Goal: Task Accomplishment & Management: Use online tool/utility

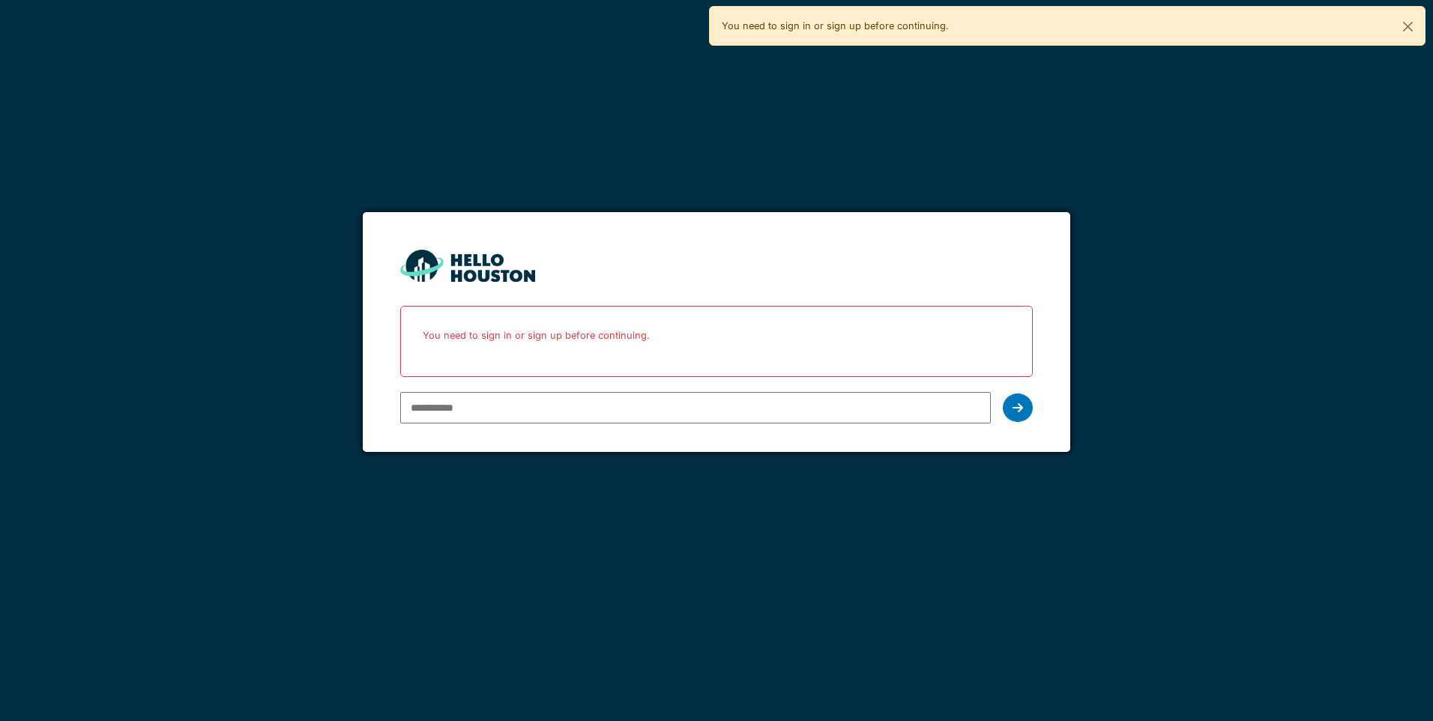
type input "**********"
click at [1011, 408] on div at bounding box center [1018, 407] width 30 height 28
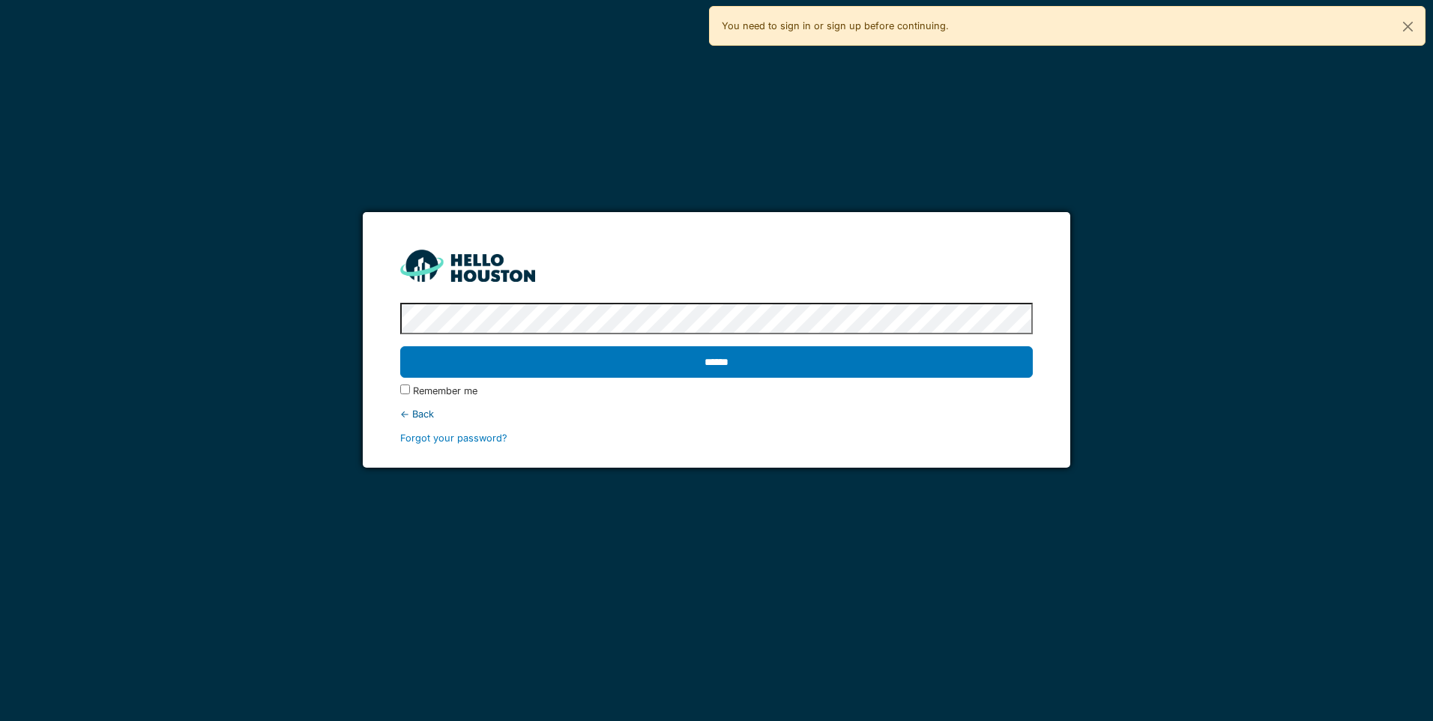
click at [441, 384] on label "Remember me" at bounding box center [445, 391] width 64 height 14
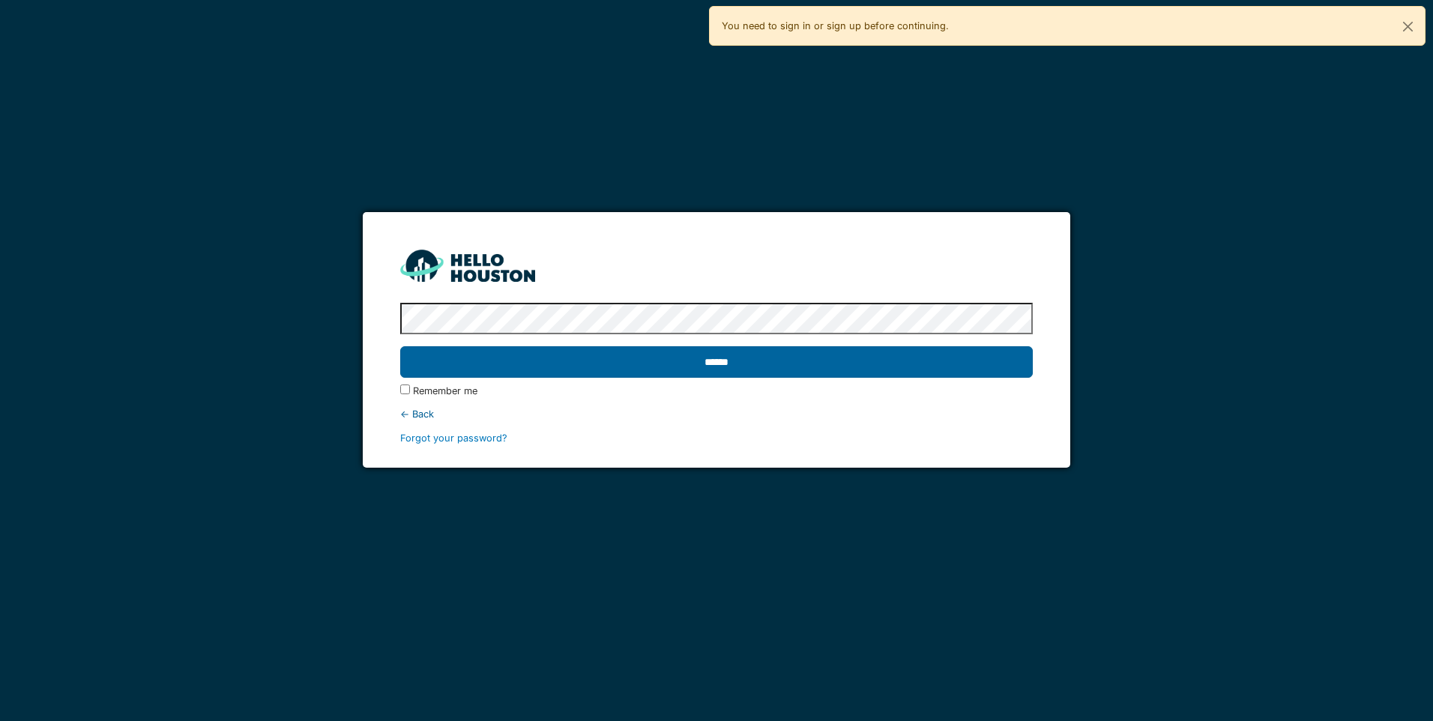
click at [543, 362] on input "******" at bounding box center [716, 361] width 632 height 31
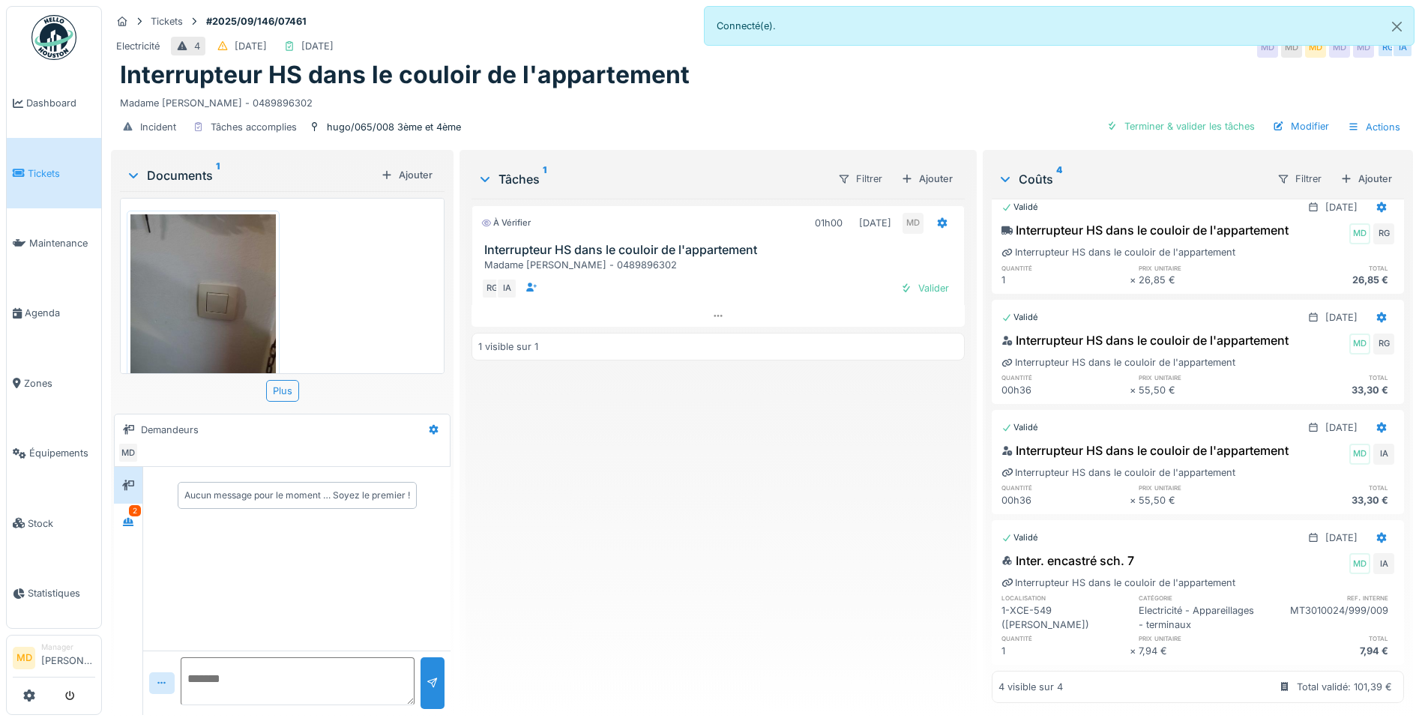
scroll to position [52, 0]
click at [136, 517] on div at bounding box center [128, 522] width 22 height 19
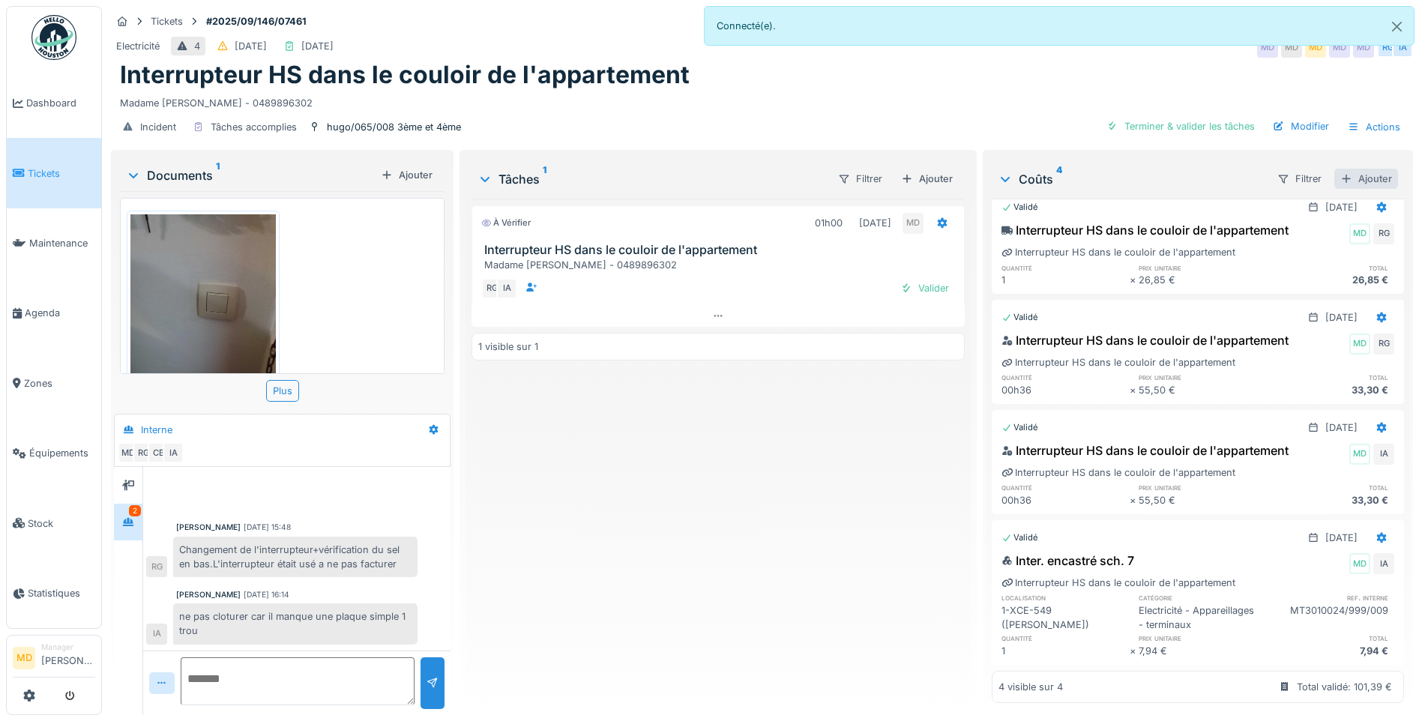
click at [1344, 169] on div "Ajouter" at bounding box center [1366, 179] width 64 height 20
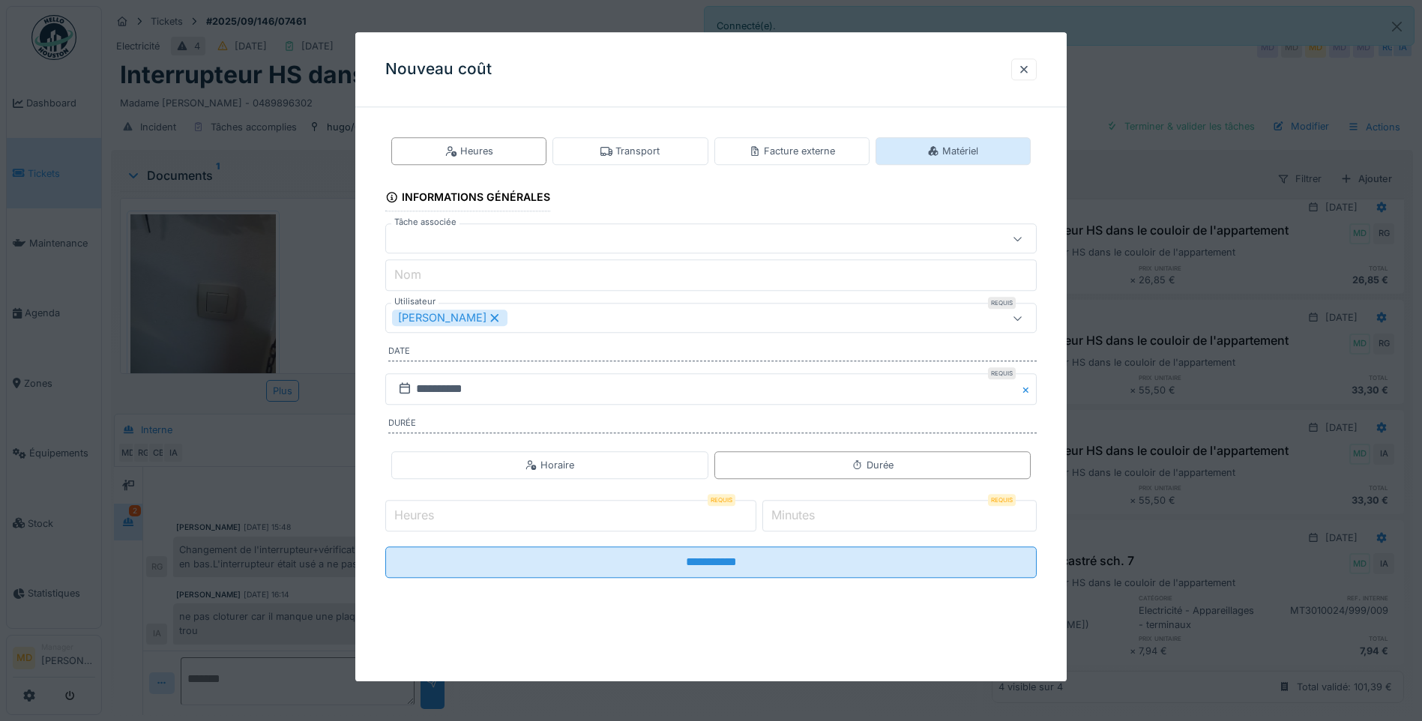
click at [927, 158] on div "Matériel" at bounding box center [952, 151] width 155 height 28
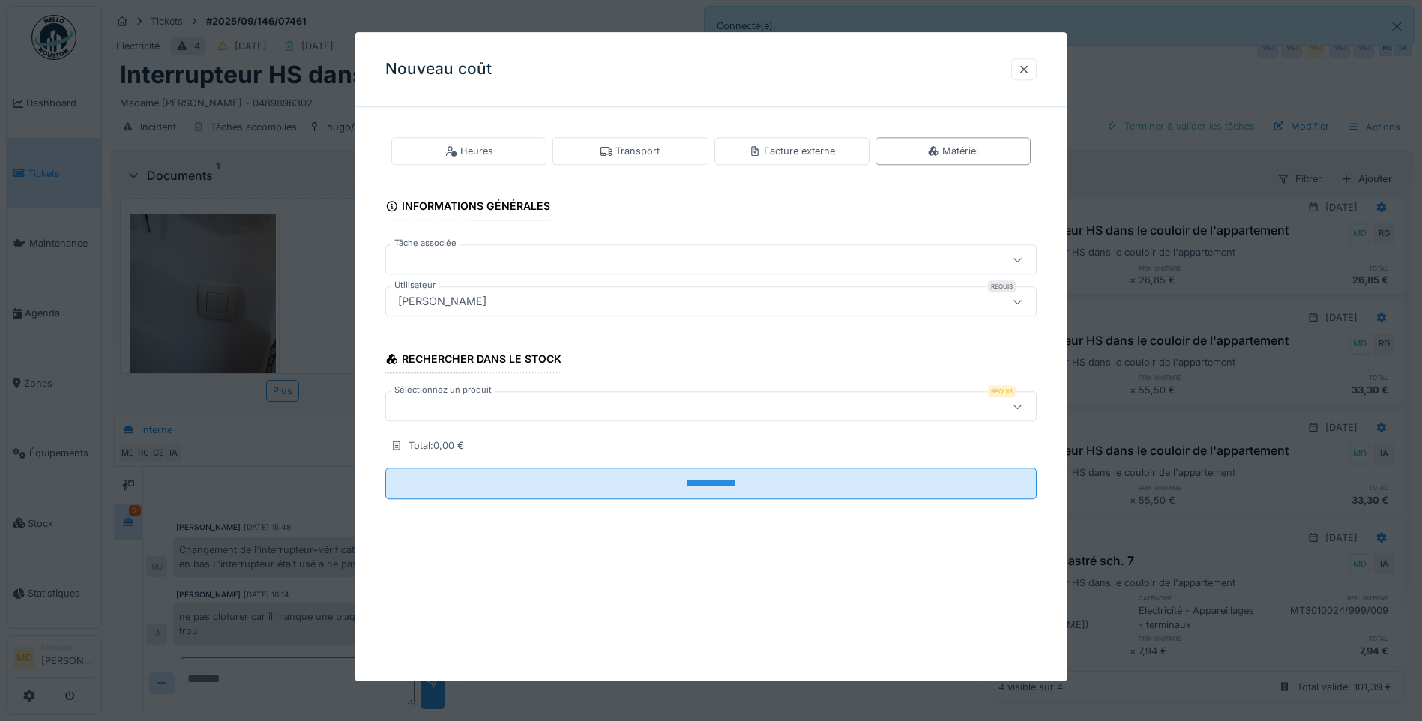
click at [445, 416] on div at bounding box center [710, 407] width 651 height 30
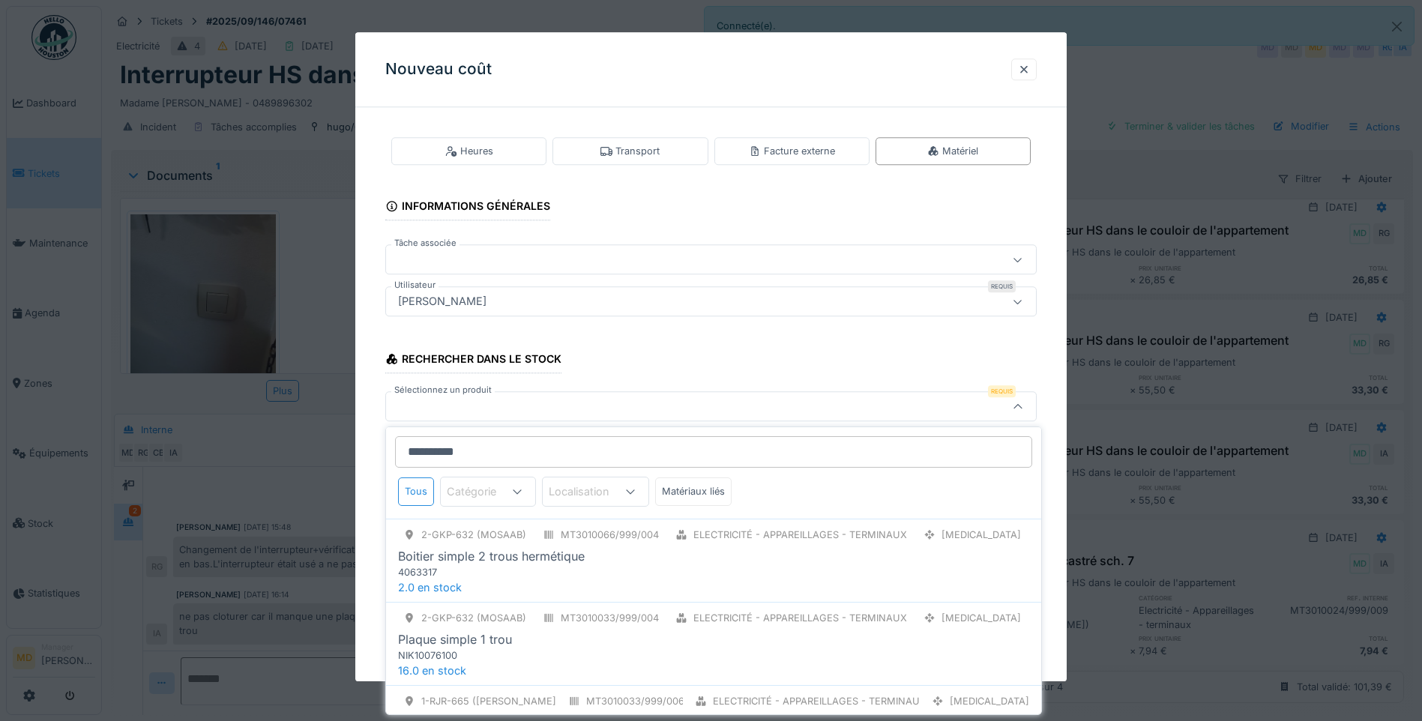
type input "**********"
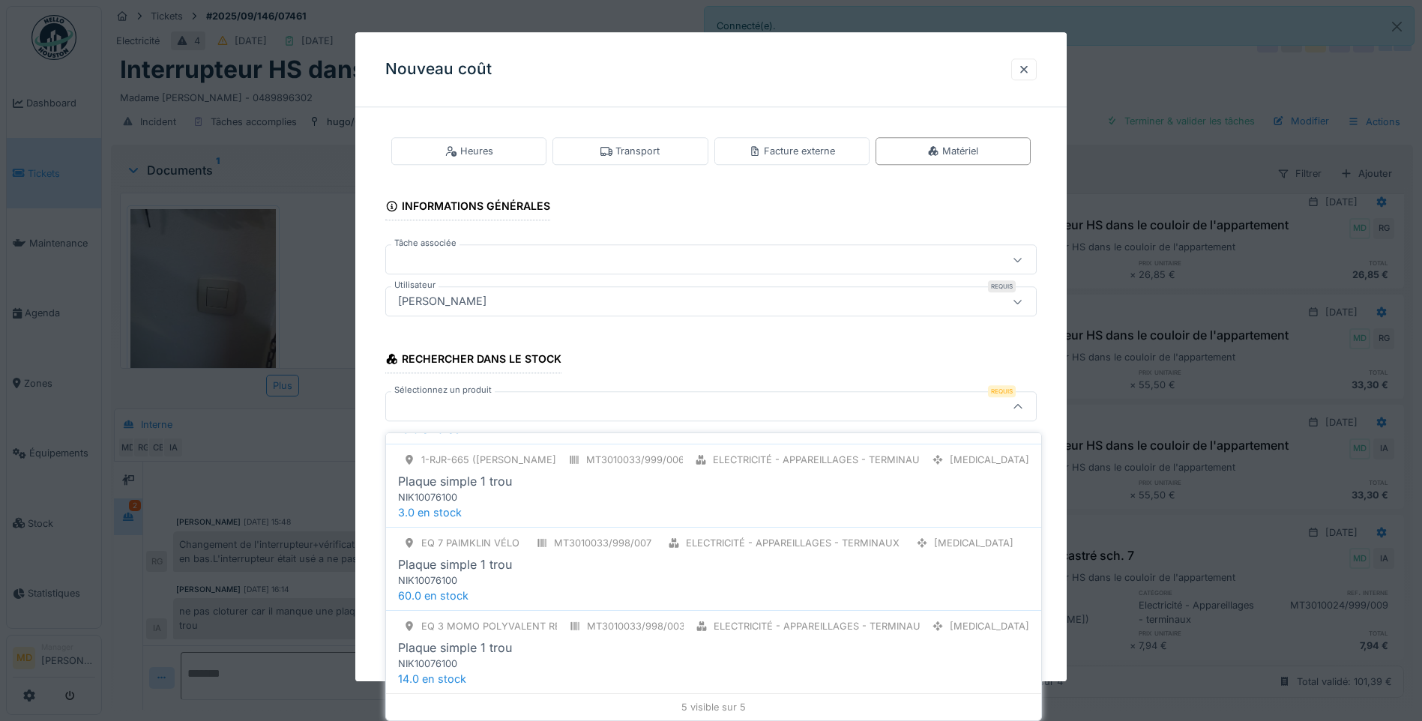
scroll to position [11, 0]
click at [1019, 73] on div at bounding box center [1023, 69] width 25 height 22
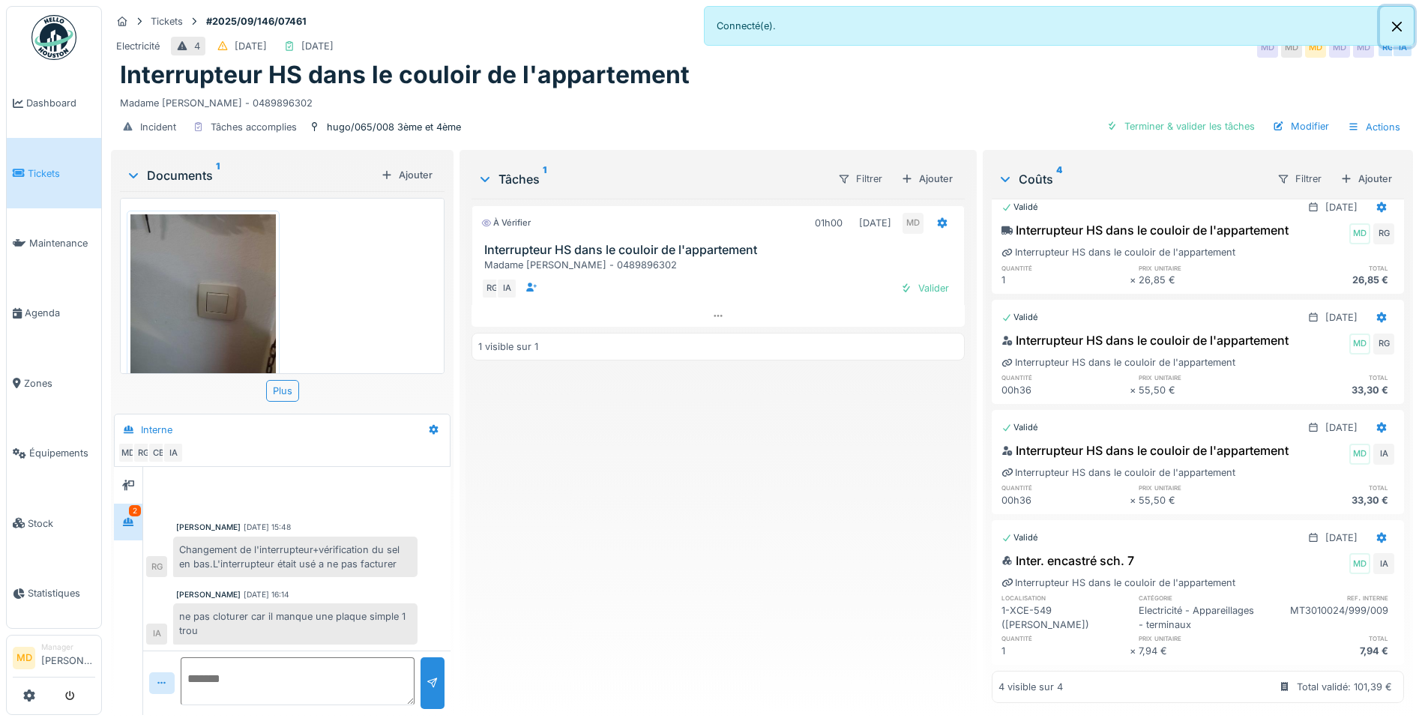
click at [1401, 31] on button "Close" at bounding box center [1397, 27] width 34 height 40
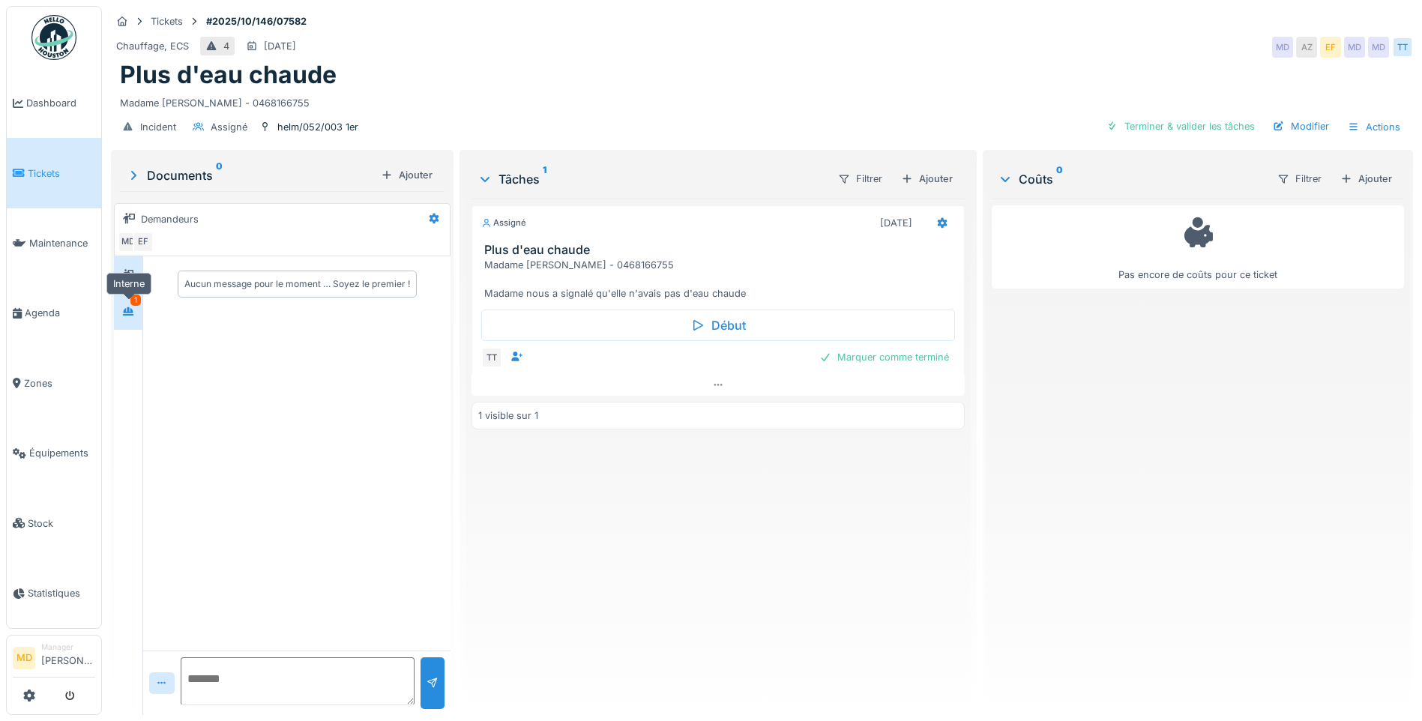
click at [128, 313] on icon at bounding box center [128, 311] width 10 height 8
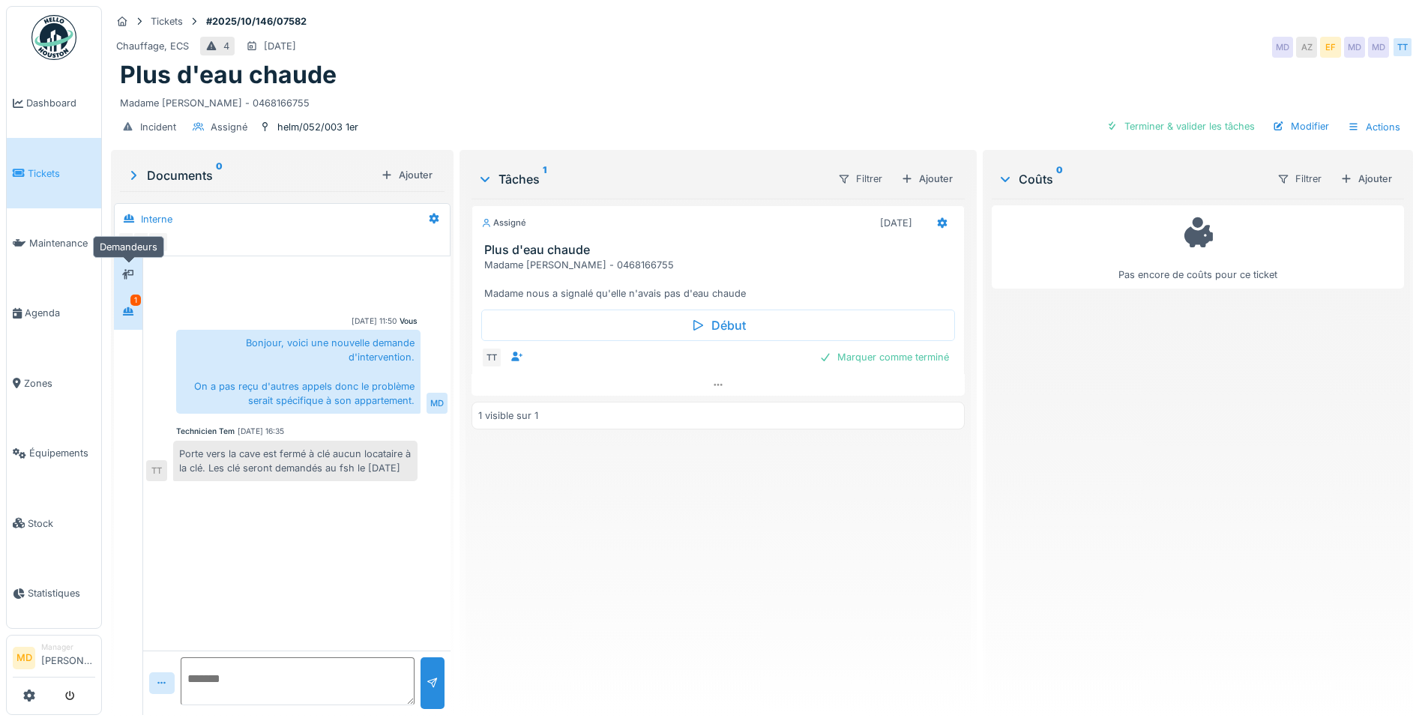
click at [131, 271] on icon at bounding box center [128, 274] width 12 height 10
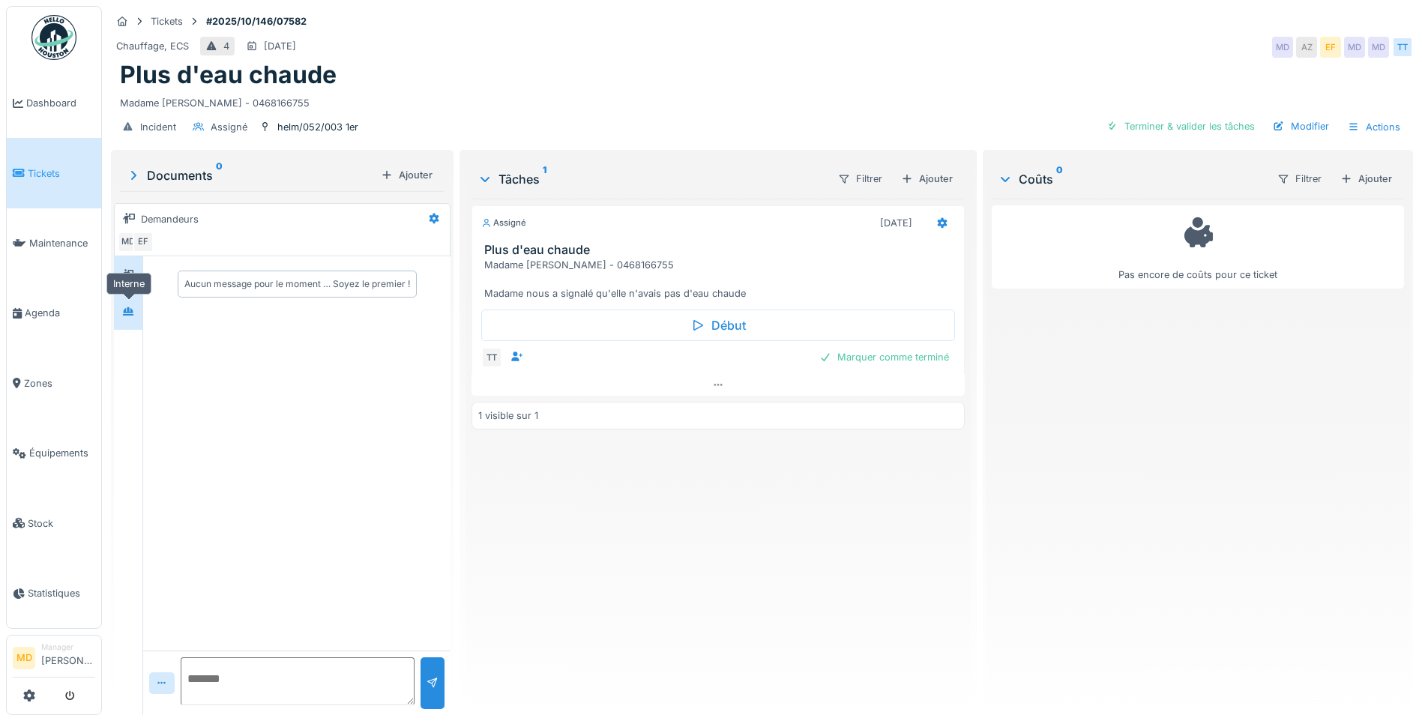
click at [134, 300] on div at bounding box center [128, 311] width 22 height 25
